Goal: Find contact information: Find contact information

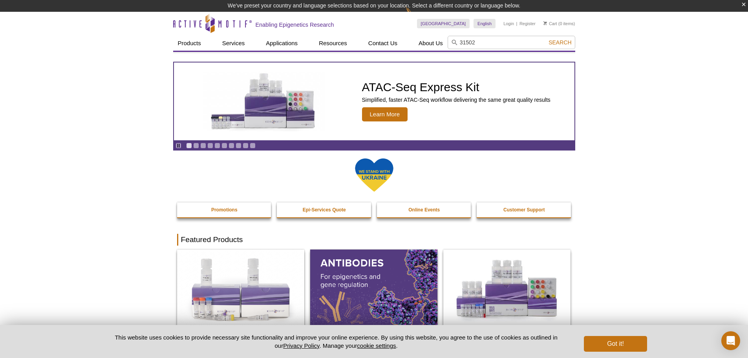
type input "31502"
click at [546, 39] on button "Search" at bounding box center [559, 42] width 27 height 7
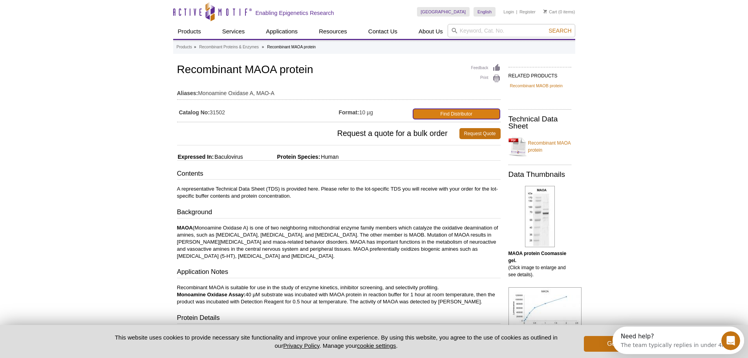
click at [435, 113] on link "Find Distributor" at bounding box center [456, 114] width 87 height 10
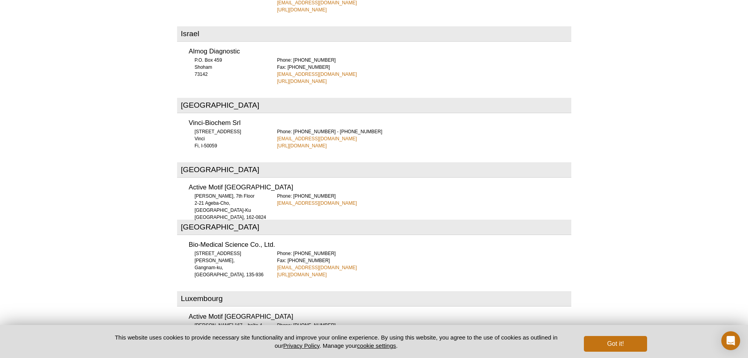
scroll to position [1766, 0]
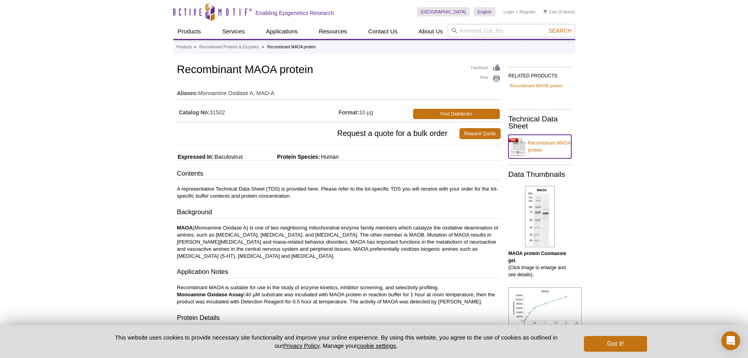
click at [540, 141] on link "Recombinant MAOA protein" at bounding box center [540, 147] width 63 height 24
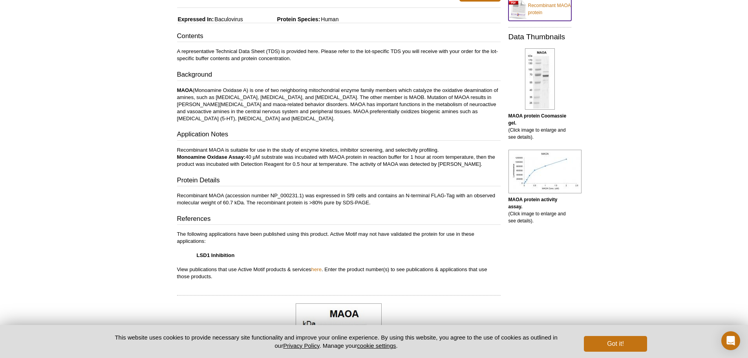
scroll to position [157, 0]
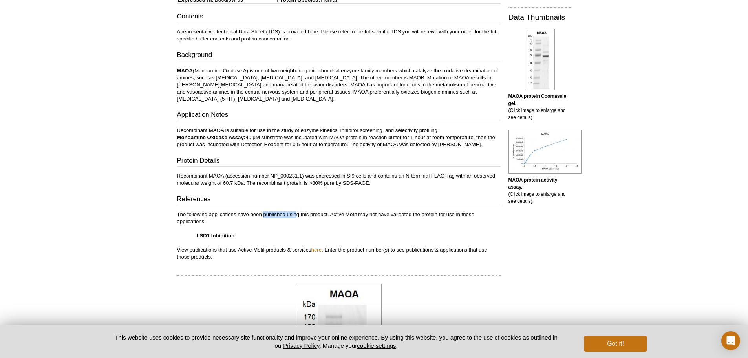
drag, startPoint x: 263, startPoint y: 214, endPoint x: 296, endPoint y: 214, distance: 33.0
click at [296, 214] on p "The following applications have been published using this product. Active Motif…" at bounding box center [339, 235] width 324 height 49
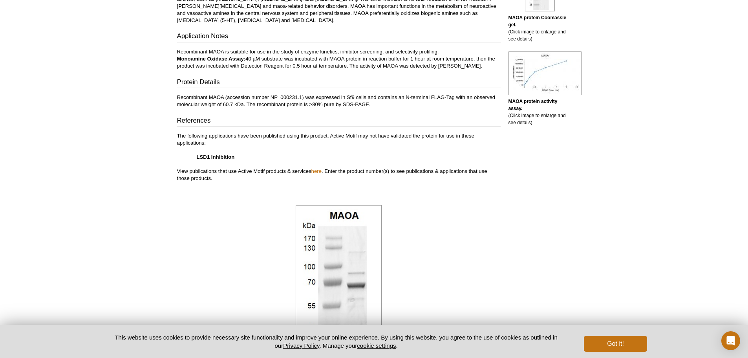
click at [226, 155] on strong "LSD1 Inhibition" at bounding box center [216, 157] width 38 height 6
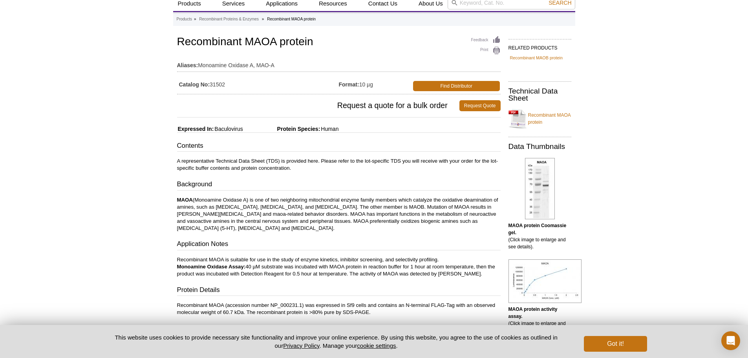
scroll to position [0, 0]
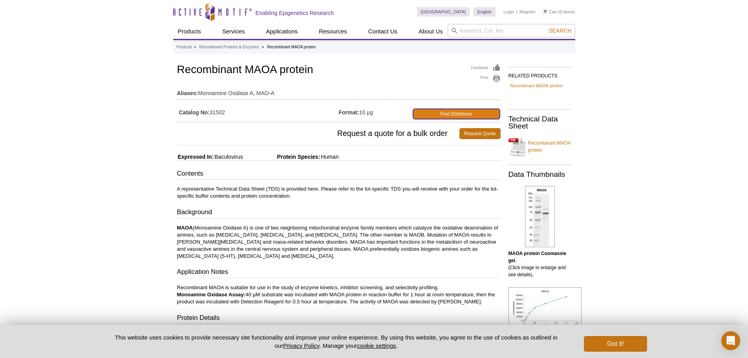
click at [474, 112] on link "Find Distributor" at bounding box center [456, 114] width 87 height 10
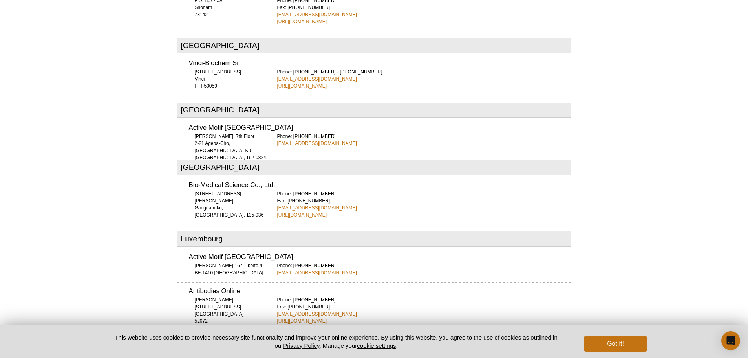
scroll to position [1844, 0]
click at [299, 82] on link "[URL][DOMAIN_NAME]" at bounding box center [302, 85] width 50 height 7
